Goal: Check status: Check status

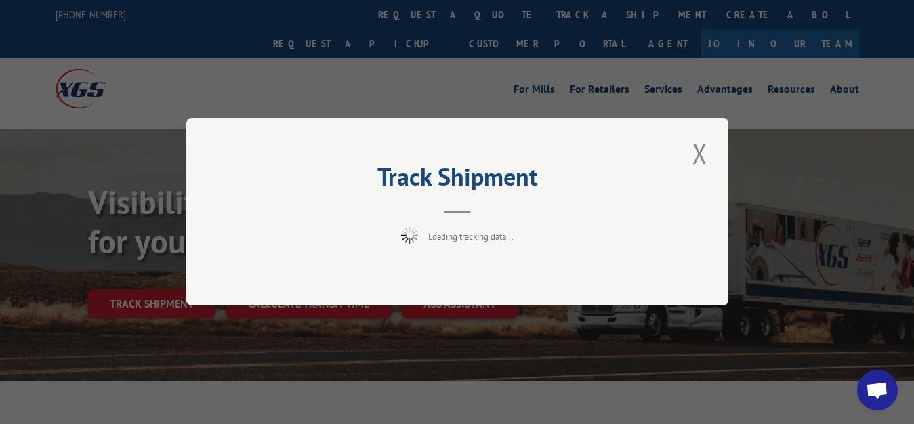
scroll to position [69, 0]
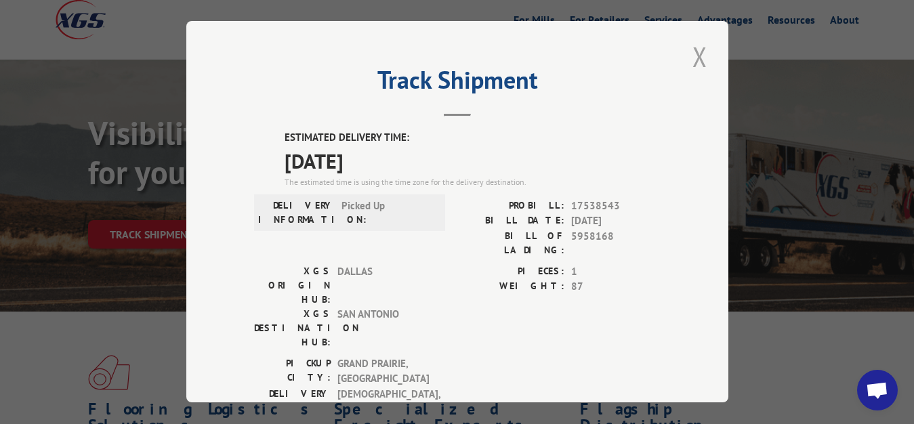
click at [690, 57] on button "Close modal" at bounding box center [699, 56] width 23 height 37
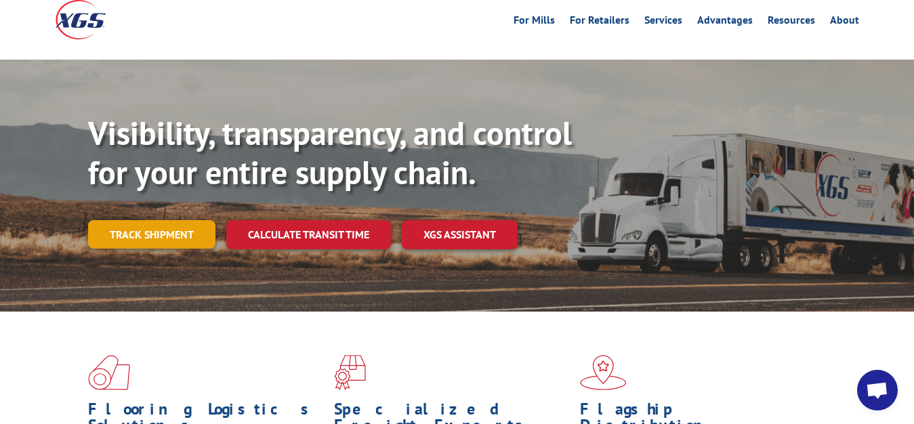
click at [158, 220] on link "Track shipment" at bounding box center [151, 234] width 127 height 28
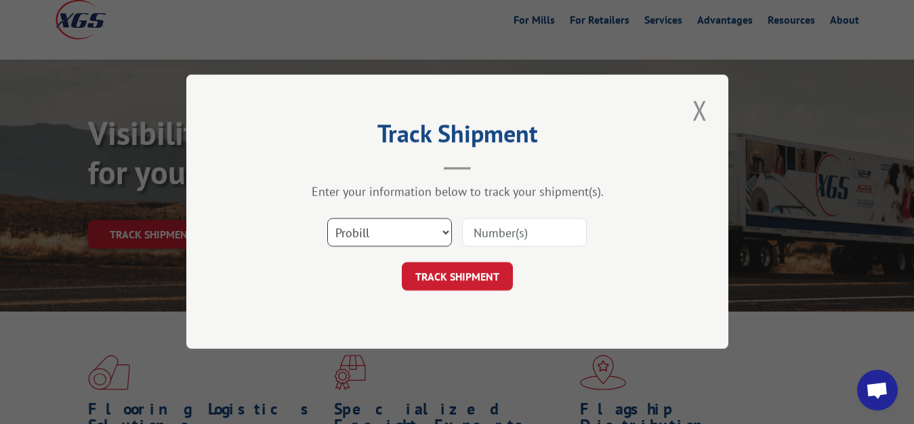
click at [327, 219] on select "Select category... Probill BOL PO" at bounding box center [389, 233] width 125 height 28
select select "bol"
click option "BOL" at bounding box center [0, 0] width 0 height 0
drag, startPoint x: 475, startPoint y: 237, endPoint x: 490, endPoint y: 217, distance: 25.2
click at [487, 221] on input at bounding box center [524, 233] width 125 height 28
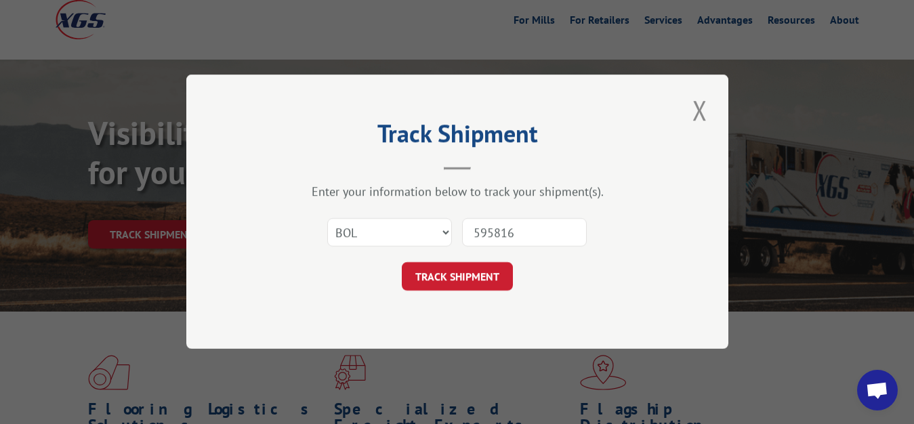
type input "5958169"
click button "TRACK SHIPMENT" at bounding box center [457, 277] width 111 height 28
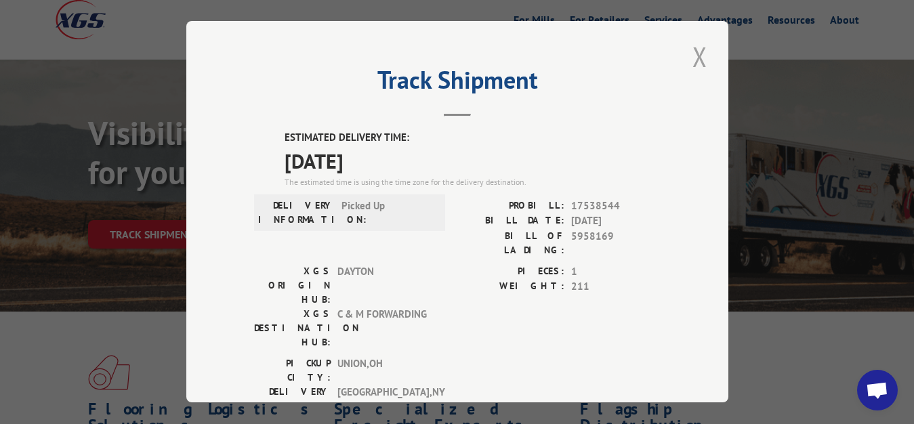
click at [688, 50] on button "Close modal" at bounding box center [699, 56] width 23 height 37
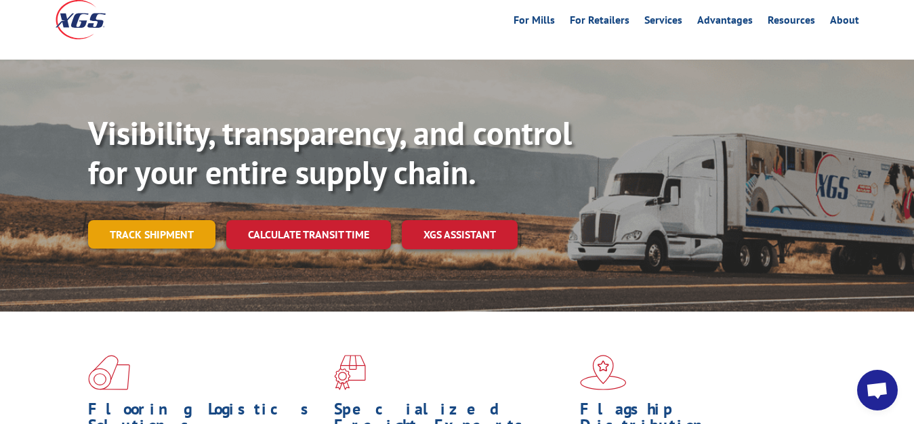
click at [167, 220] on link "Track shipment" at bounding box center [151, 234] width 127 height 28
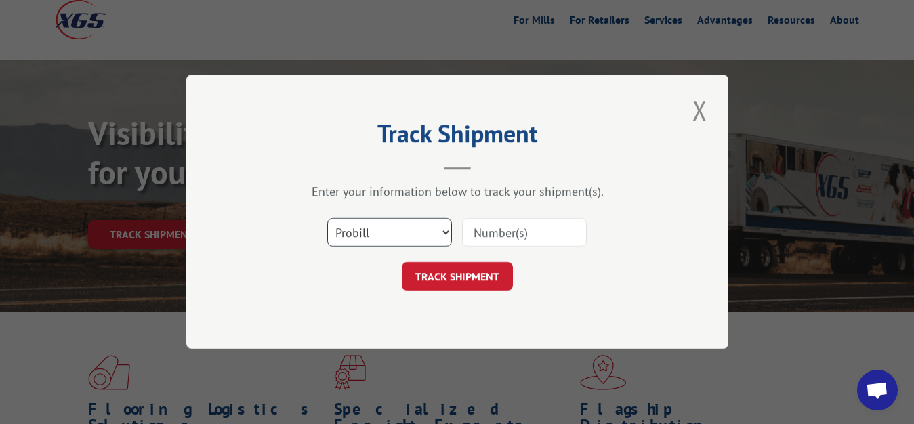
click at [327, 219] on select "Select category... Probill BOL PO" at bounding box center [389, 233] width 125 height 28
select select "bol"
click option "BOL" at bounding box center [0, 0] width 0 height 0
drag, startPoint x: 489, startPoint y: 233, endPoint x: 494, endPoint y: 221, distance: 12.7
click at [491, 228] on input at bounding box center [524, 233] width 125 height 28
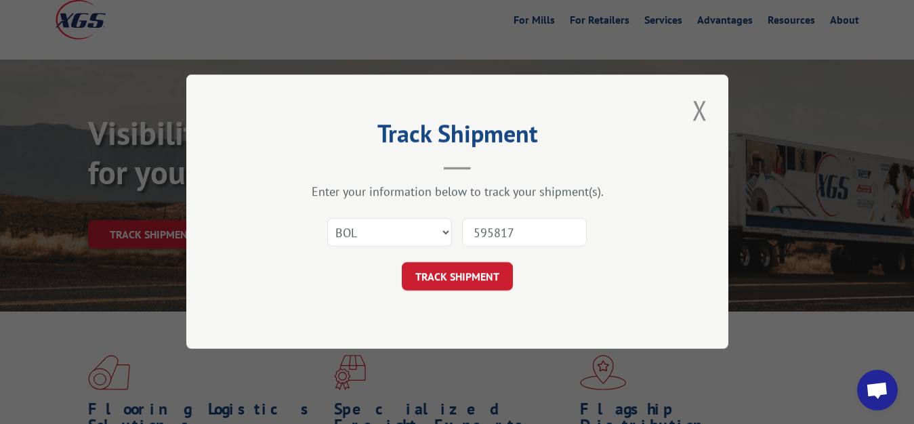
type input "5958170"
click button "TRACK SHIPMENT" at bounding box center [457, 277] width 111 height 28
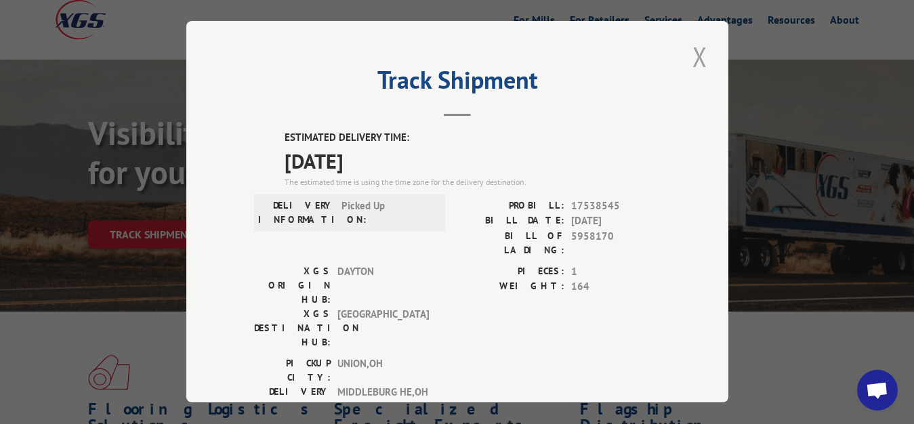
click at [689, 54] on button "Close modal" at bounding box center [699, 56] width 23 height 37
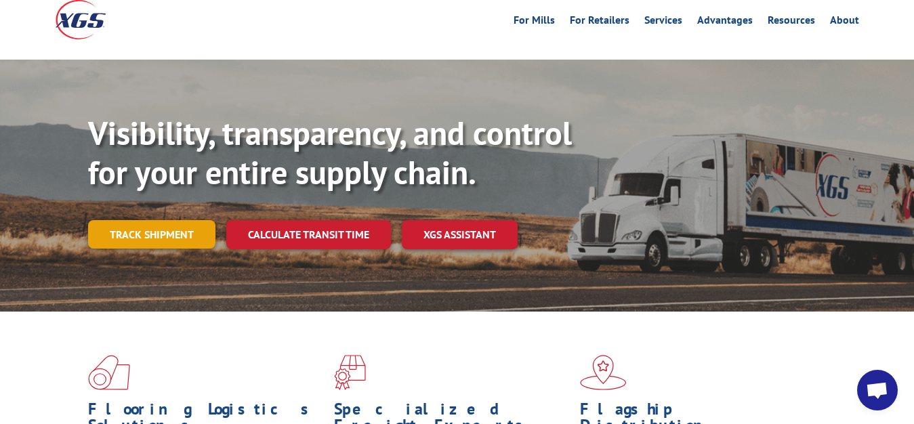
click at [173, 220] on link "Track shipment" at bounding box center [151, 234] width 127 height 28
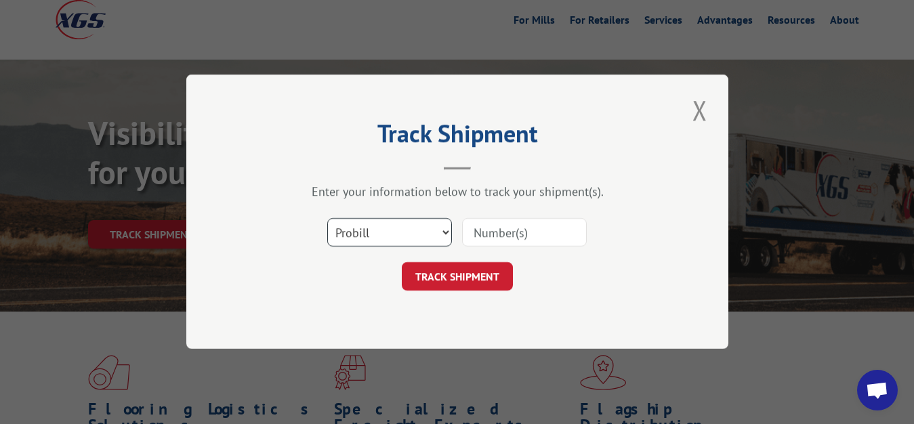
click at [327, 219] on select "Select category... Probill BOL PO" at bounding box center [389, 233] width 125 height 28
select select "bol"
click option "BOL" at bounding box center [0, 0] width 0 height 0
click at [486, 234] on input at bounding box center [524, 233] width 125 height 28
type input "5958410"
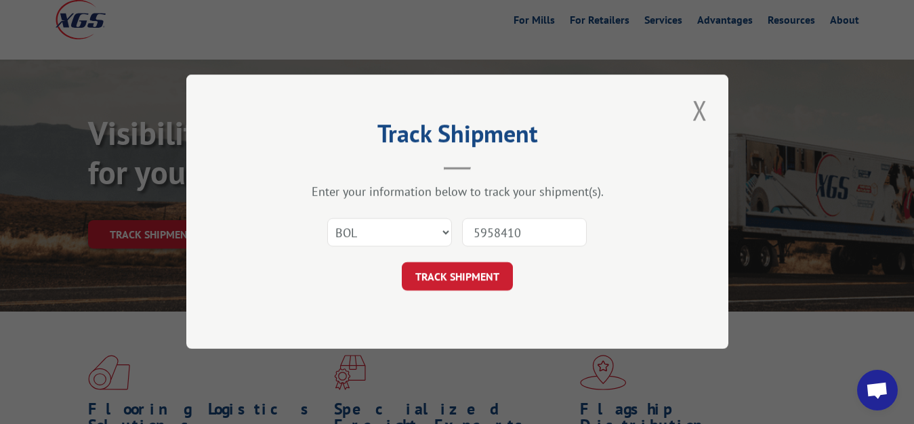
click button "TRACK SHIPMENT" at bounding box center [457, 277] width 111 height 28
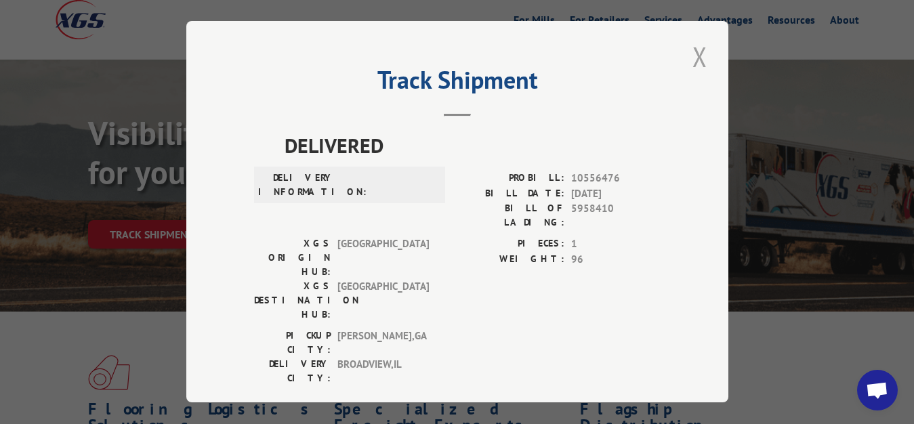
click at [688, 54] on button "Close modal" at bounding box center [699, 56] width 23 height 37
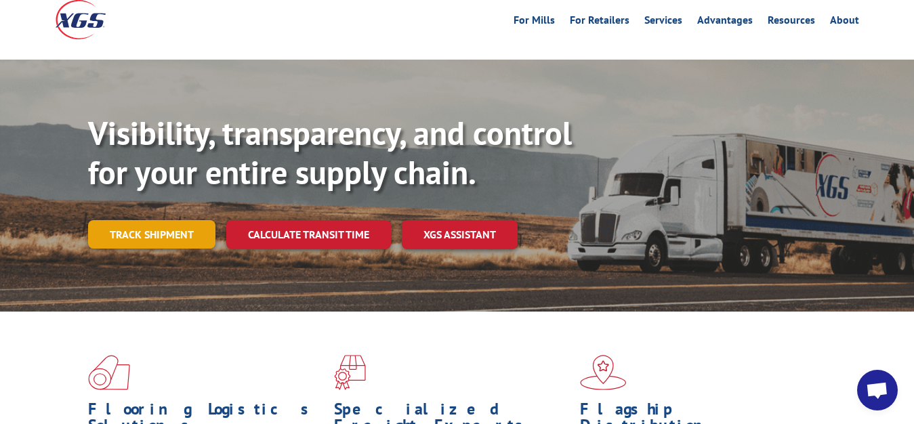
click at [102, 220] on link "Track shipment" at bounding box center [151, 234] width 127 height 28
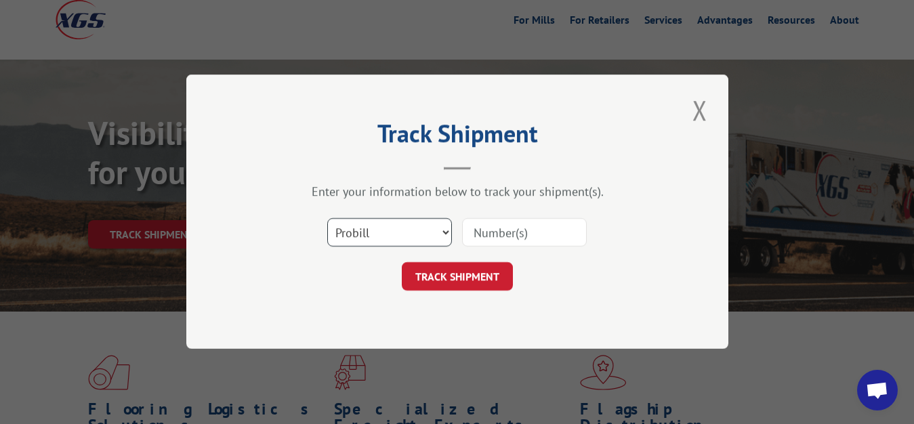
click at [327, 219] on select "Select category... Probill BOL PO" at bounding box center [389, 233] width 125 height 28
select select "bol"
click option "BOL" at bounding box center [0, 0] width 0 height 0
drag, startPoint x: 490, startPoint y: 242, endPoint x: 526, endPoint y: 135, distance: 113.1
click at [494, 230] on input at bounding box center [524, 233] width 125 height 28
